Goal: Information Seeking & Learning: Learn about a topic

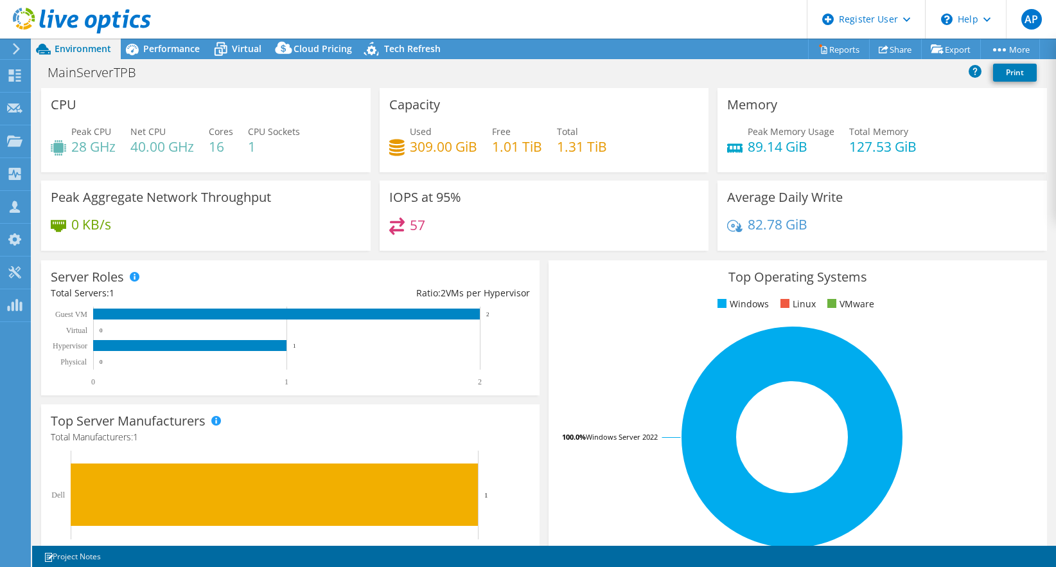
select select "USD"
click at [184, 48] on span "Performance" at bounding box center [171, 48] width 57 height 12
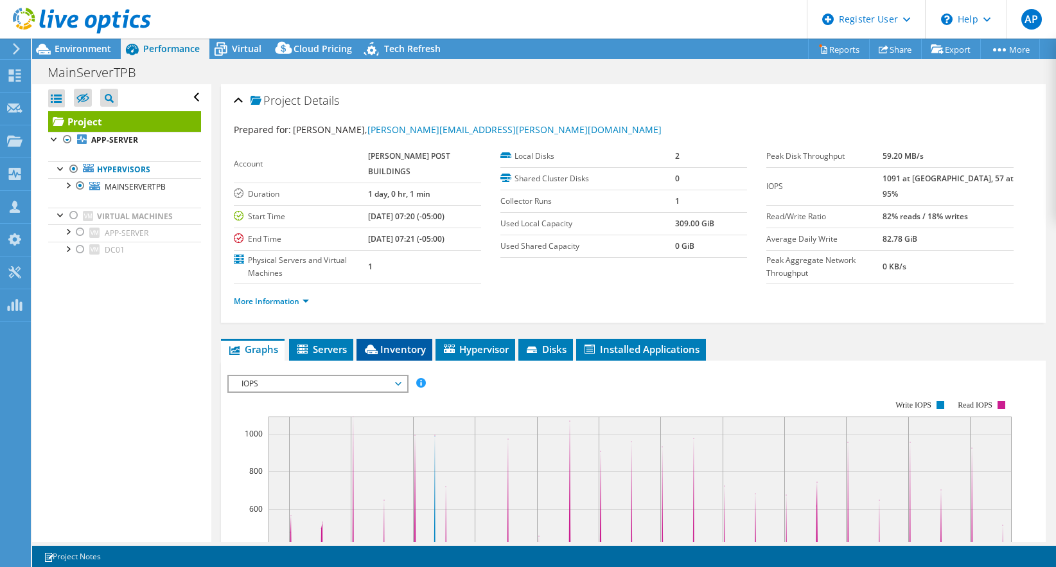
click at [396, 355] on span "Inventory" at bounding box center [394, 348] width 63 height 13
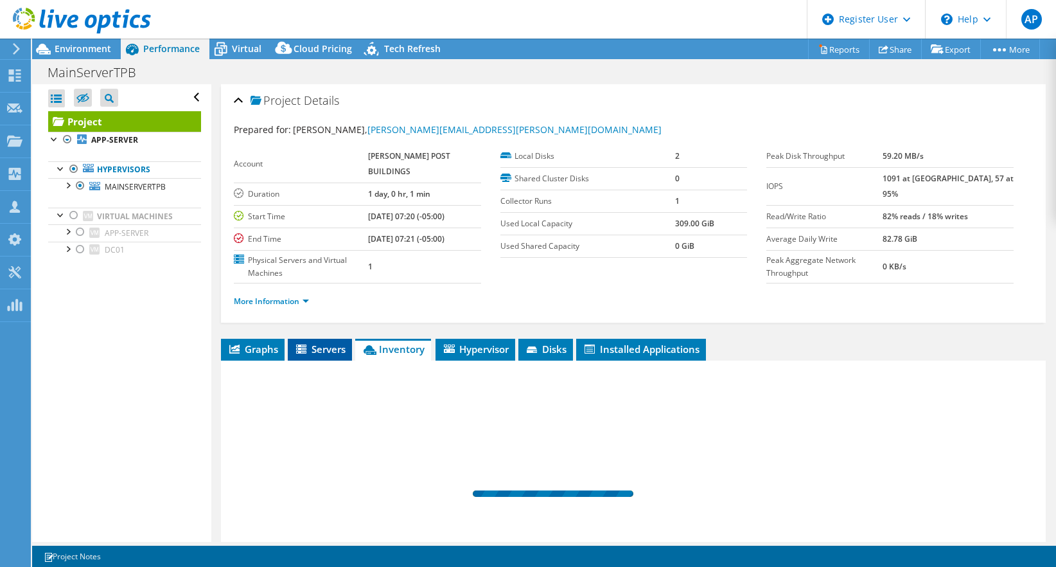
click at [325, 355] on span "Servers" at bounding box center [319, 348] width 51 height 13
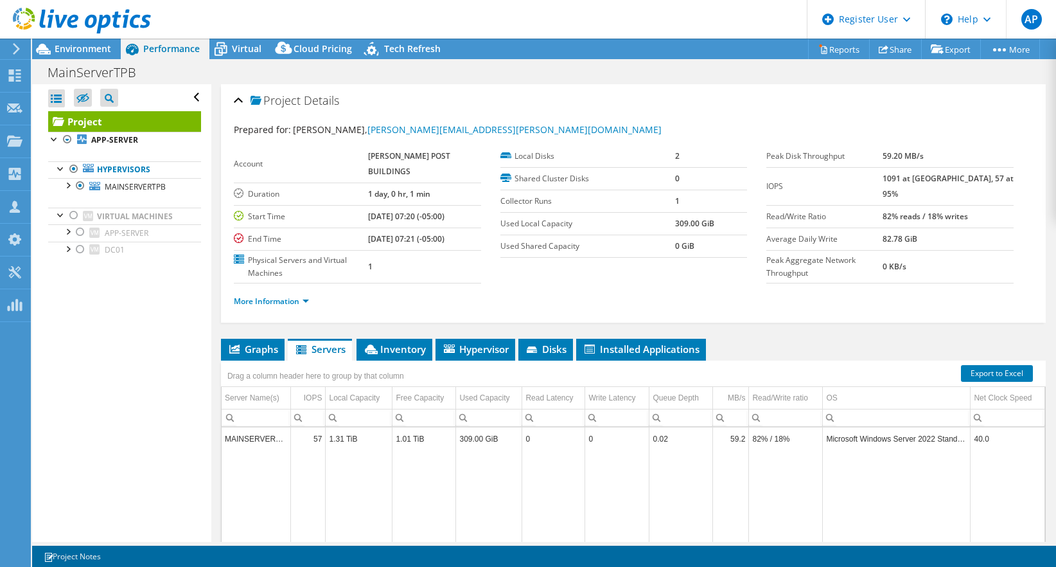
scroll to position [129, 0]
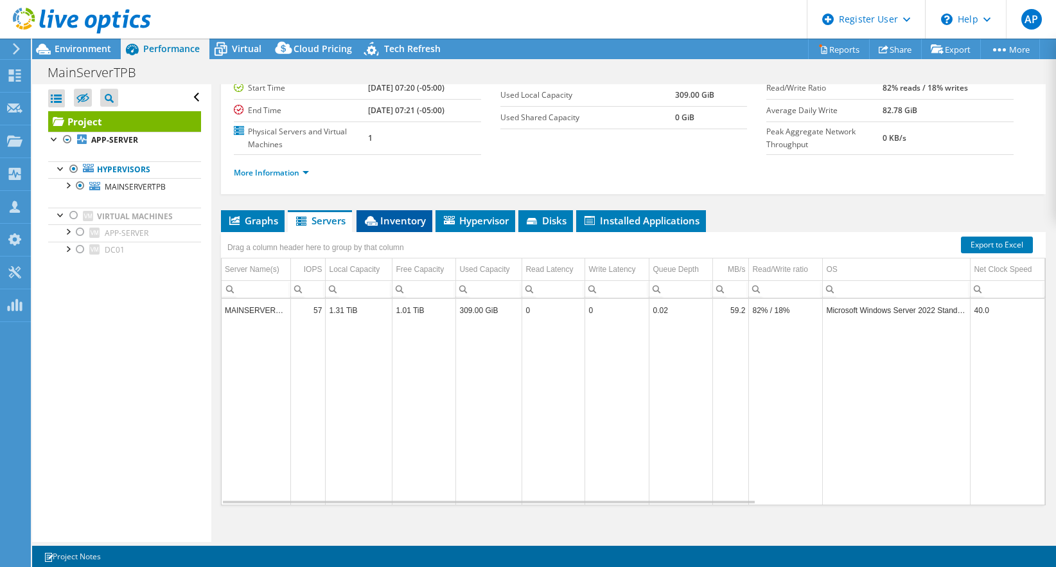
click at [381, 227] on span "Inventory" at bounding box center [394, 220] width 63 height 13
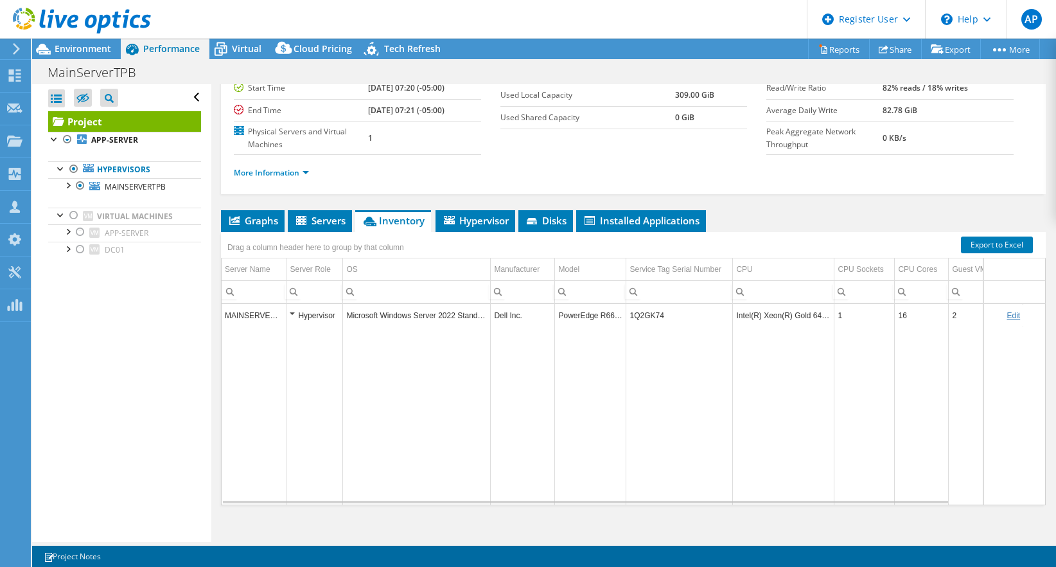
click at [293, 323] on div "Hypervisor" at bounding box center [314, 315] width 49 height 15
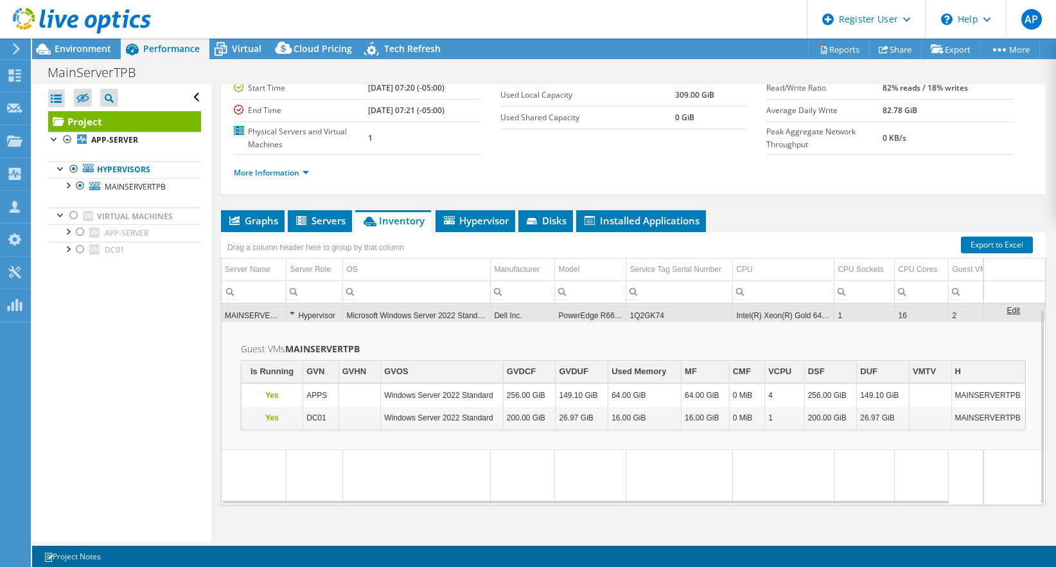
scroll to position [170, 0]
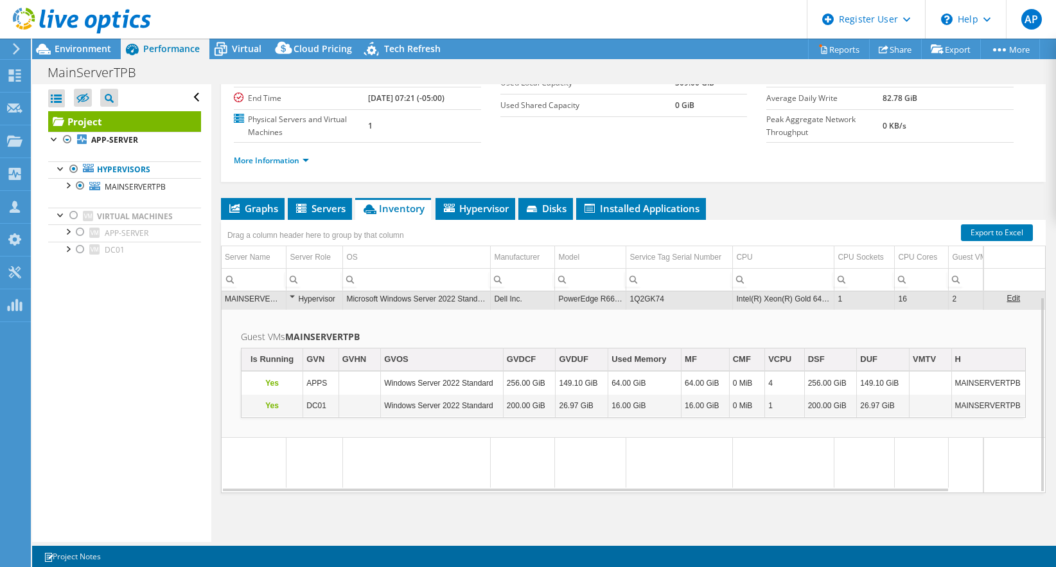
click at [641, 294] on td "1Q2GK74" at bounding box center [679, 298] width 107 height 22
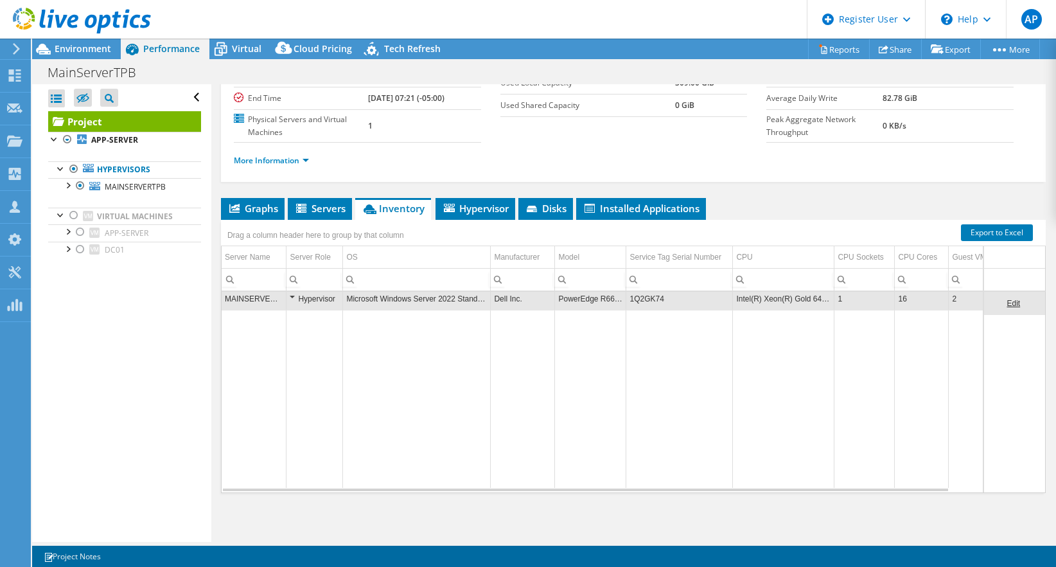
scroll to position [0, 0]
click at [645, 305] on td "1Q2GK74" at bounding box center [679, 303] width 107 height 22
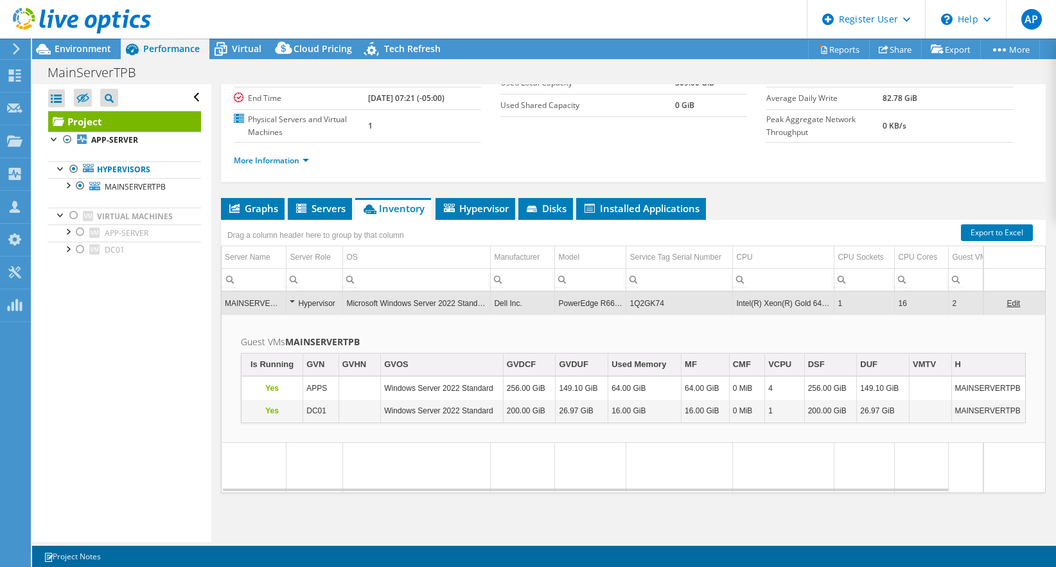
drag, startPoint x: 644, startPoint y: 301, endPoint x: 696, endPoint y: 294, distance: 52.6
click at [696, 294] on td "1Q2GK74" at bounding box center [679, 303] width 107 height 22
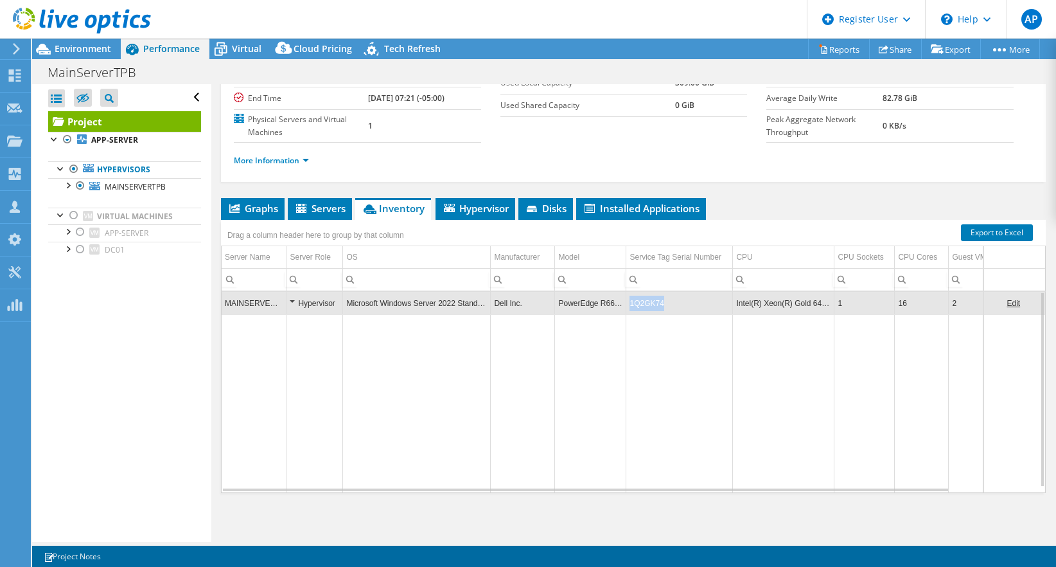
drag, startPoint x: 680, startPoint y: 301, endPoint x: 631, endPoint y: 304, distance: 48.9
click at [631, 304] on td "1Q2GK74" at bounding box center [679, 303] width 107 height 22
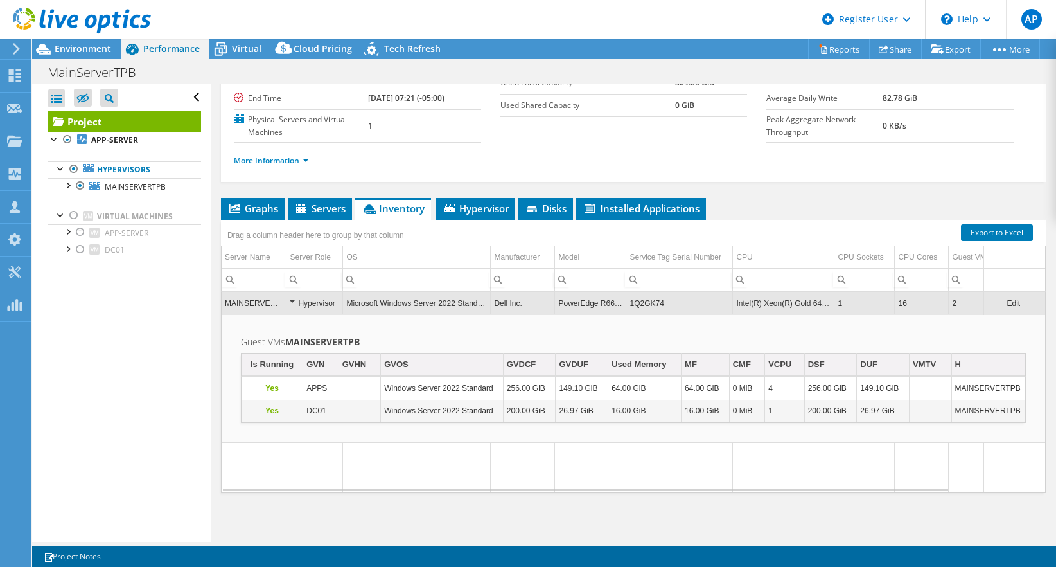
drag, startPoint x: 637, startPoint y: 303, endPoint x: 673, endPoint y: 290, distance: 38.0
click at [673, 290] on div "Drag a column header here to group by that column Server Name Server Role OS Ma…" at bounding box center [633, 356] width 825 height 273
drag, startPoint x: 670, startPoint y: 301, endPoint x: 630, endPoint y: 307, distance: 40.9
click at [630, 307] on td "1Q2GK74" at bounding box center [679, 303] width 107 height 22
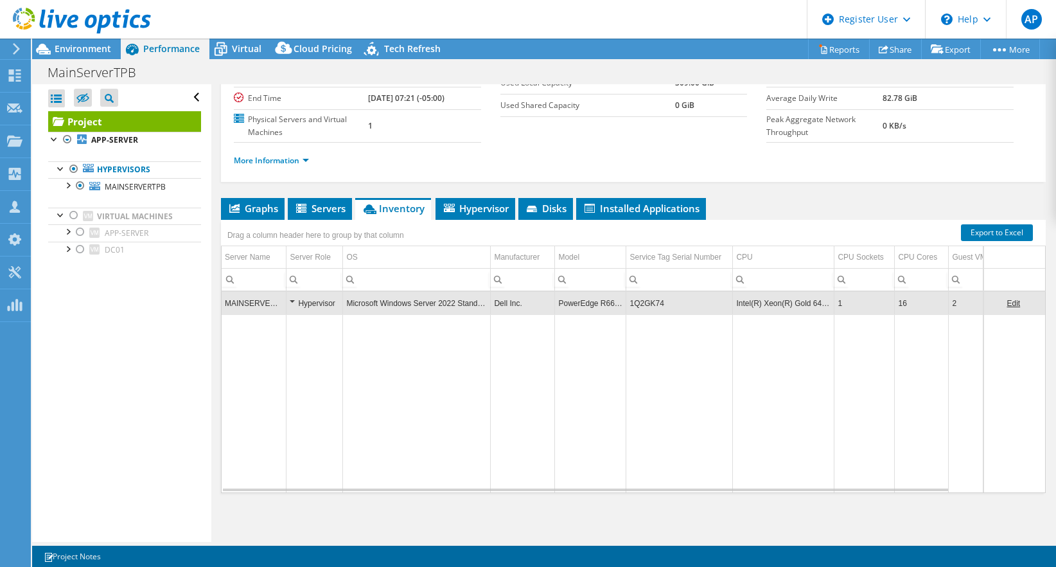
click at [580, 564] on section "Warnings Messages Project Notes Save Discard Changes 1 1 Project Notes" at bounding box center [544, 555] width 1024 height 21
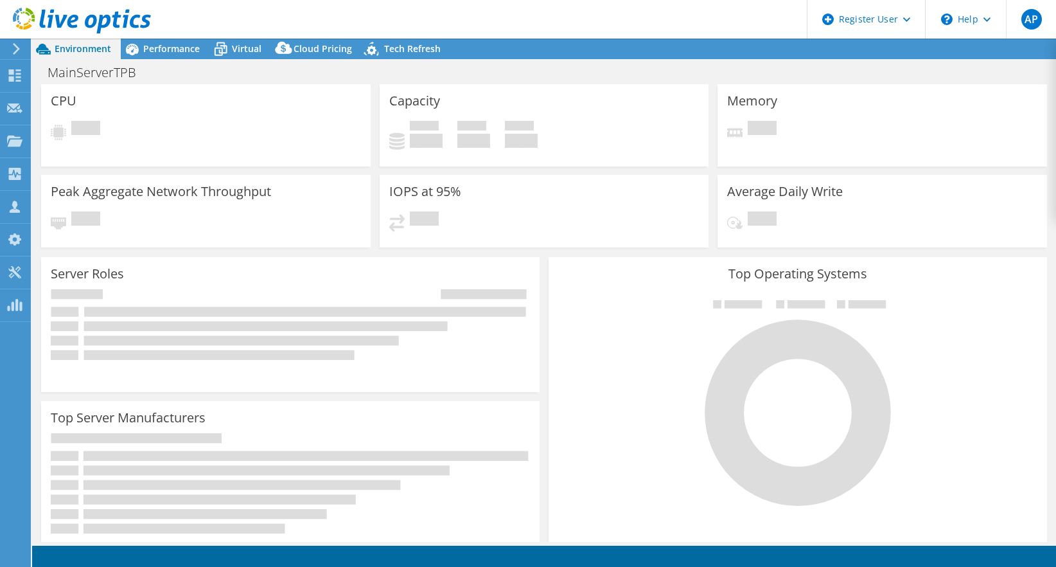
select select "USD"
